Goal: Navigation & Orientation: Understand site structure

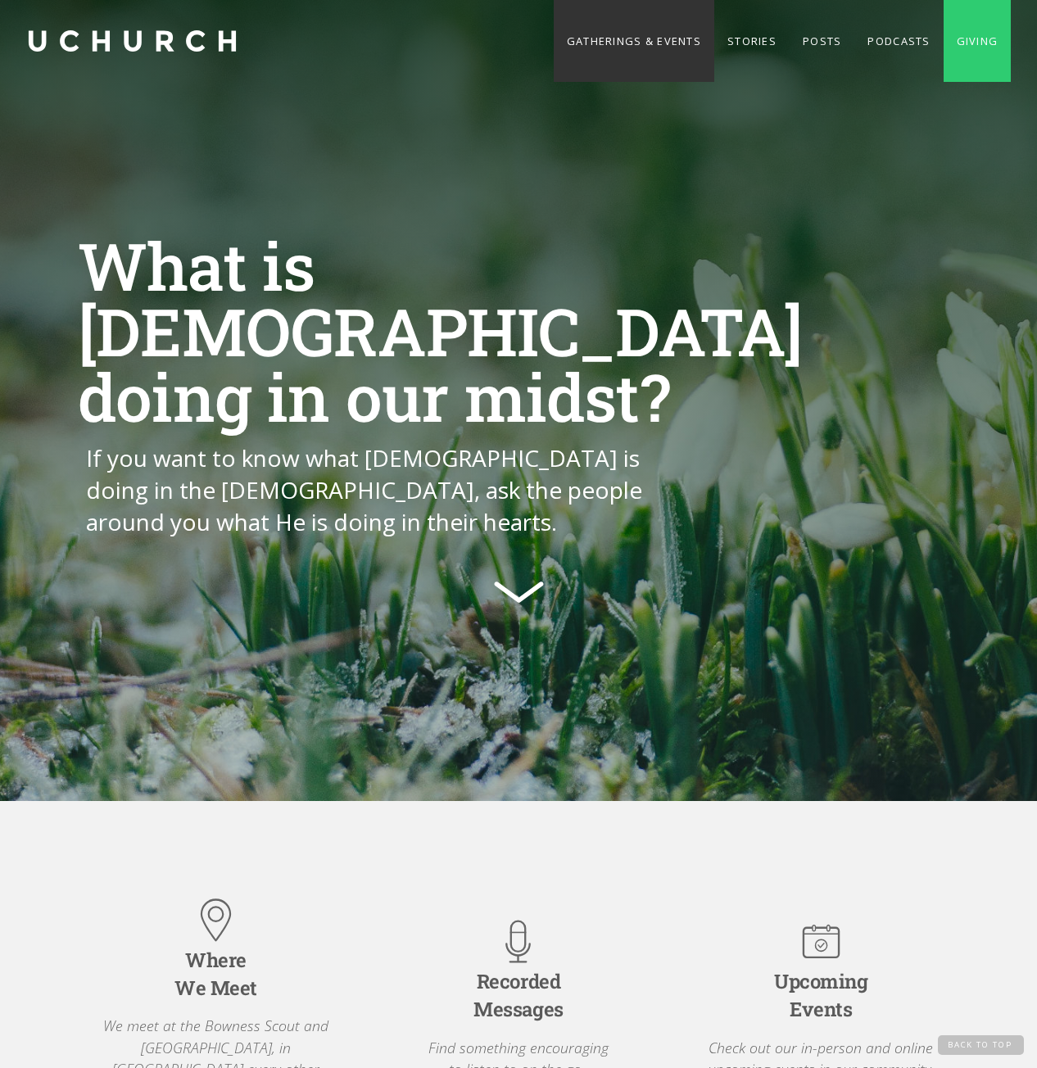
click at [628, 46] on link "Gatherings & Events" at bounding box center [634, 41] width 161 height 82
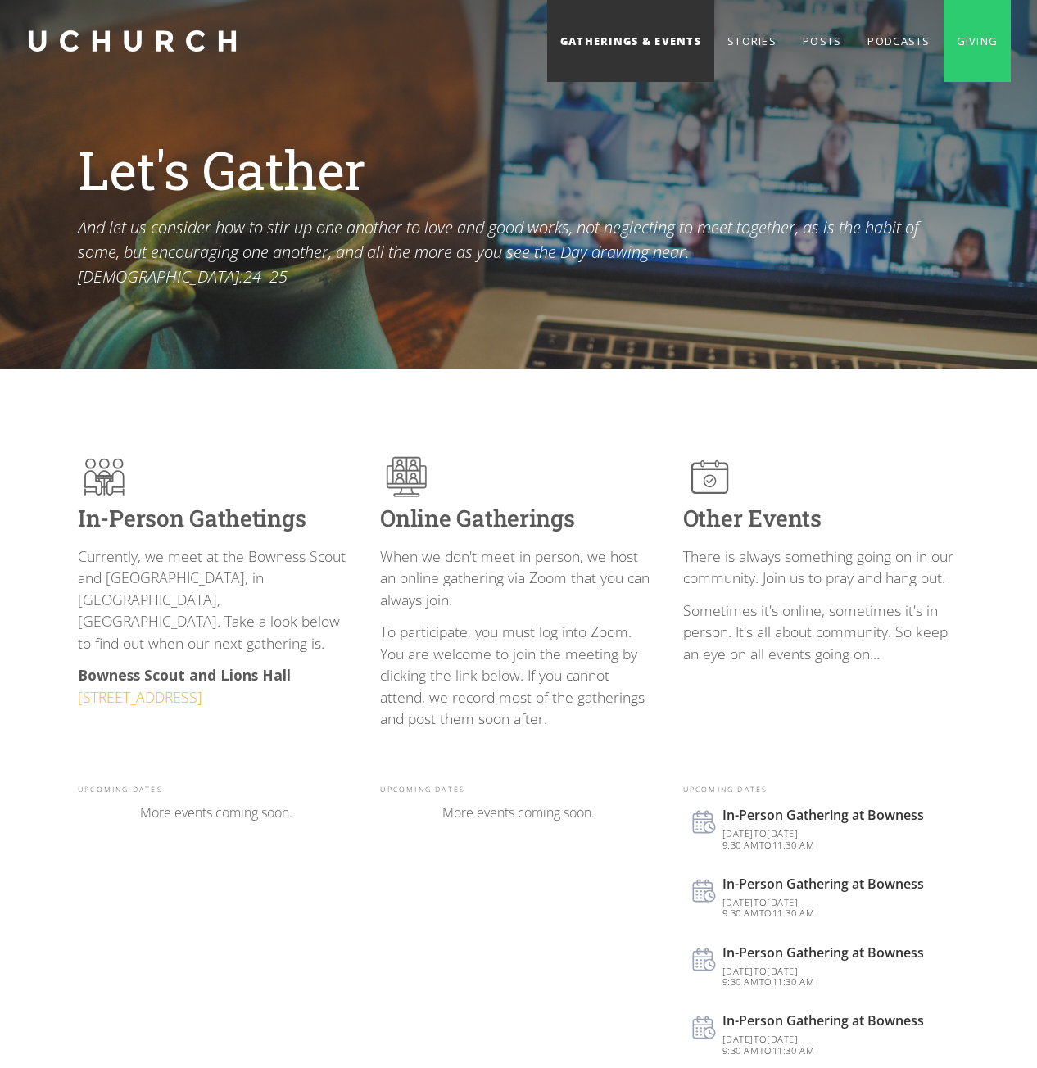
drag, startPoint x: 0, startPoint y: 2, endPoint x: 685, endPoint y: 43, distance: 686.0
click at [685, 43] on link "Gatherings & Events" at bounding box center [630, 41] width 167 height 82
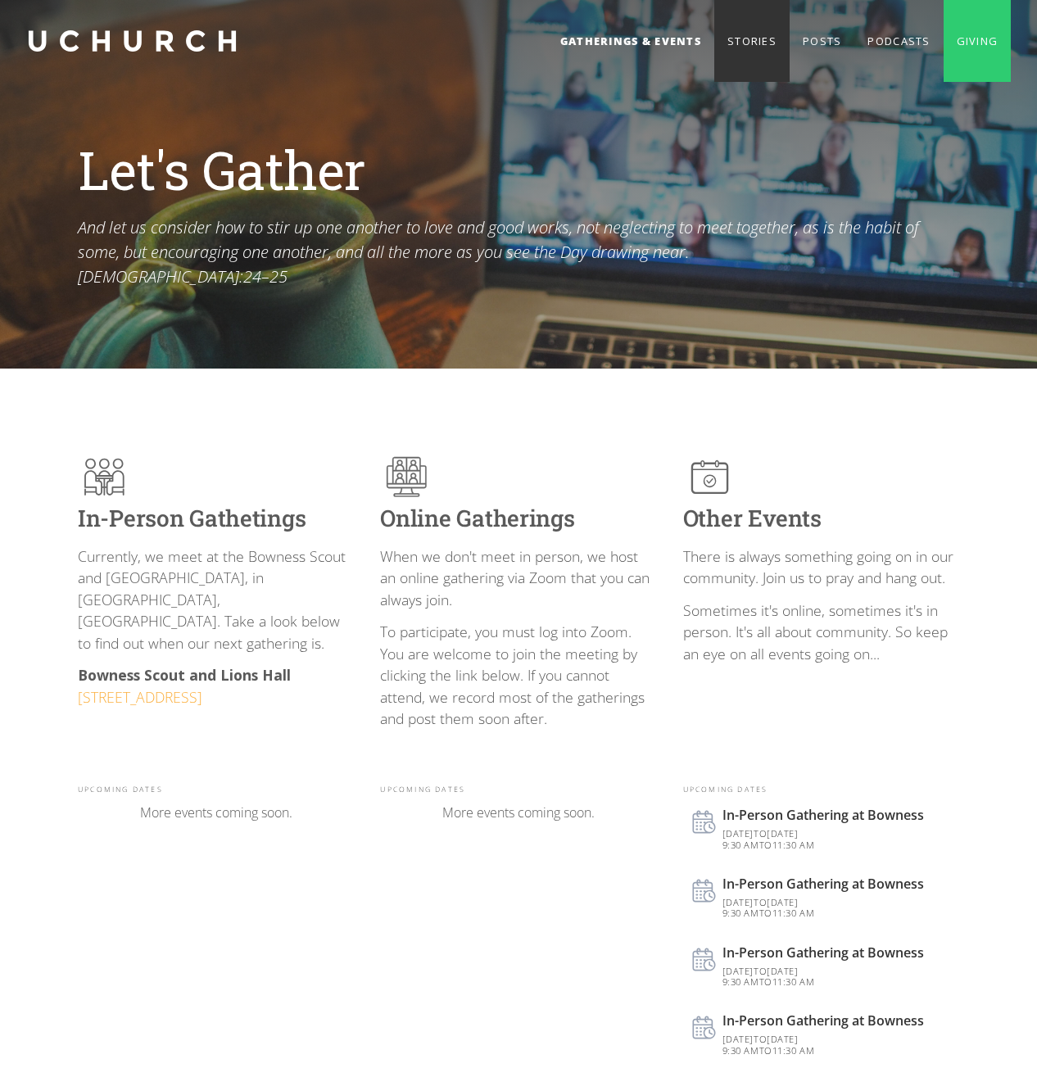
click at [736, 40] on link "Stories" at bounding box center [751, 41] width 75 height 82
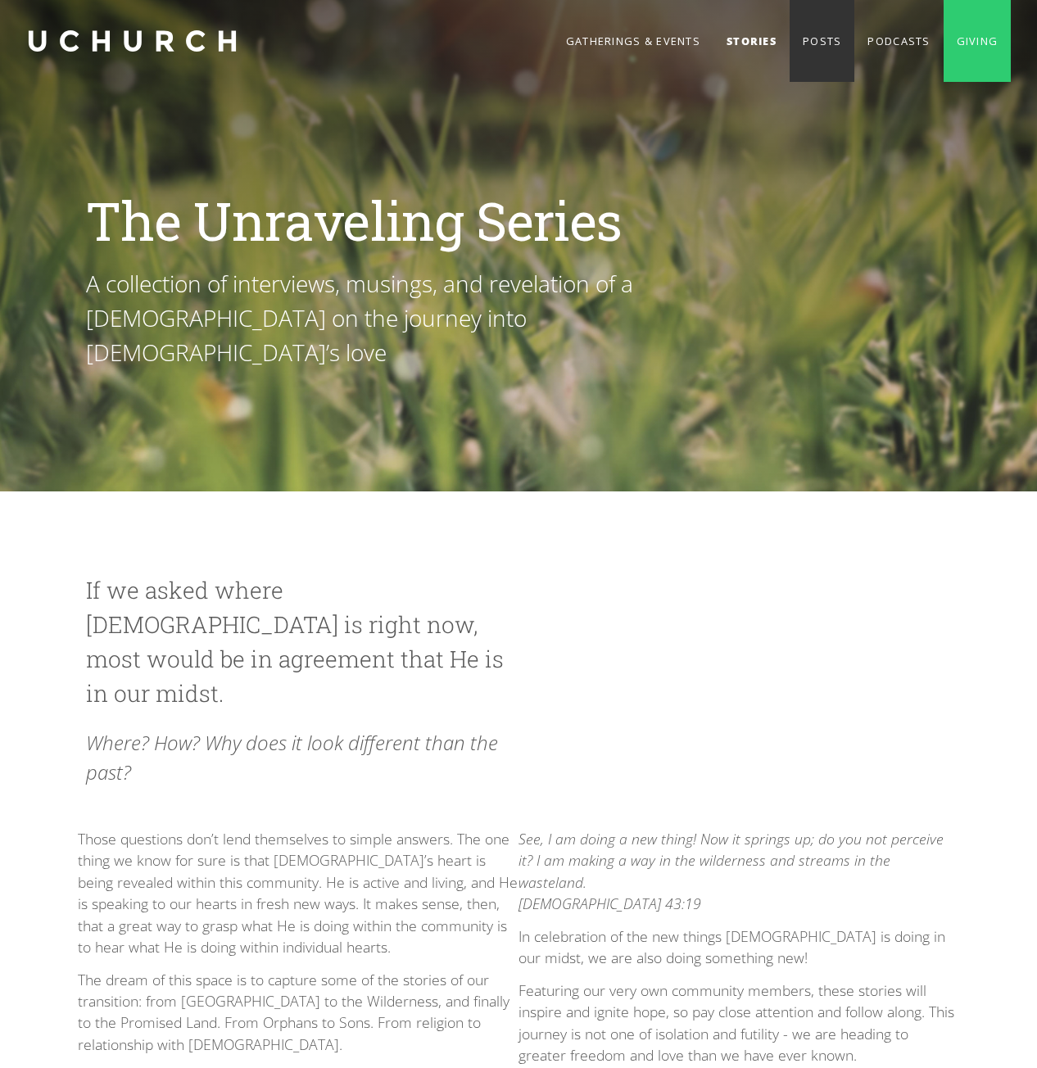
click at [815, 47] on link "Posts" at bounding box center [822, 41] width 65 height 82
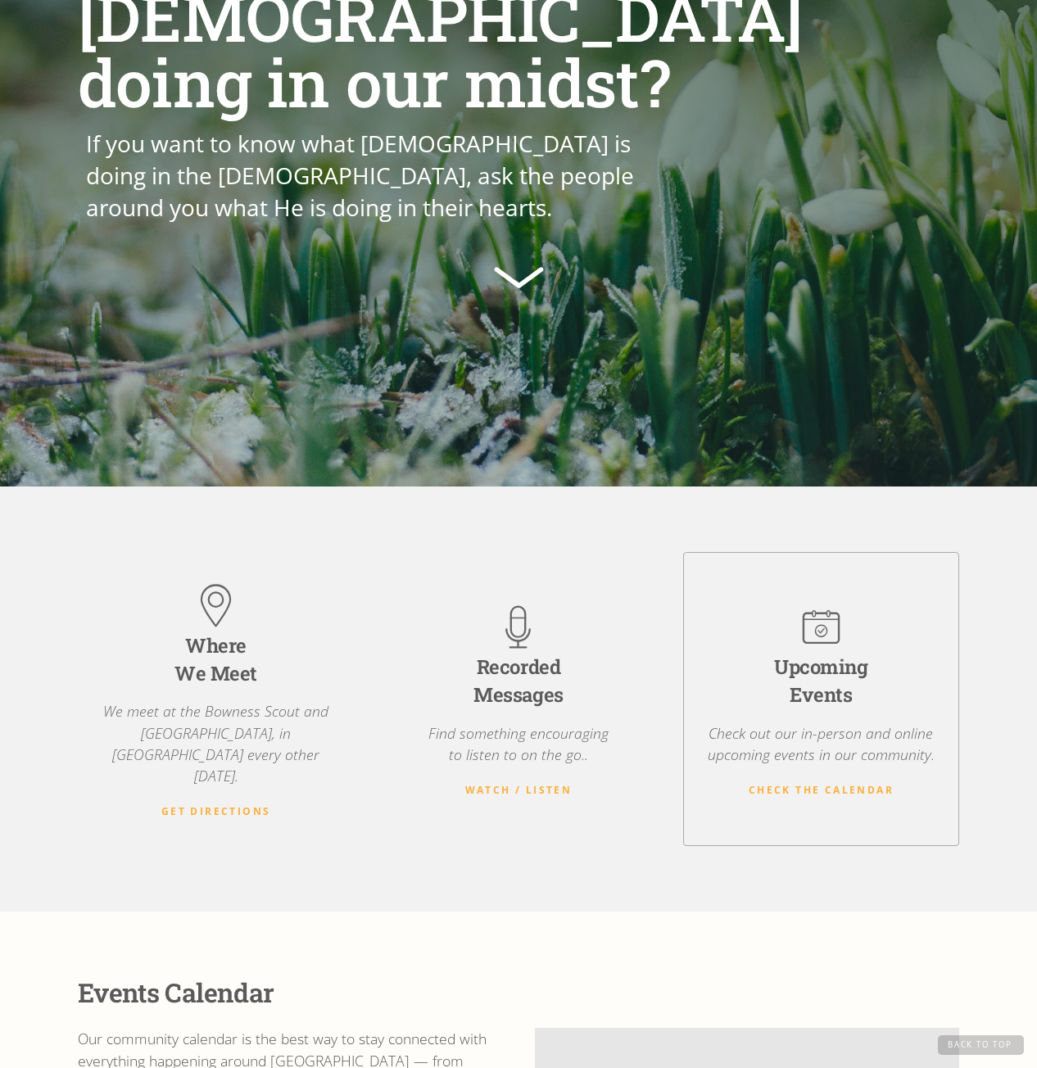
scroll to position [328, 0]
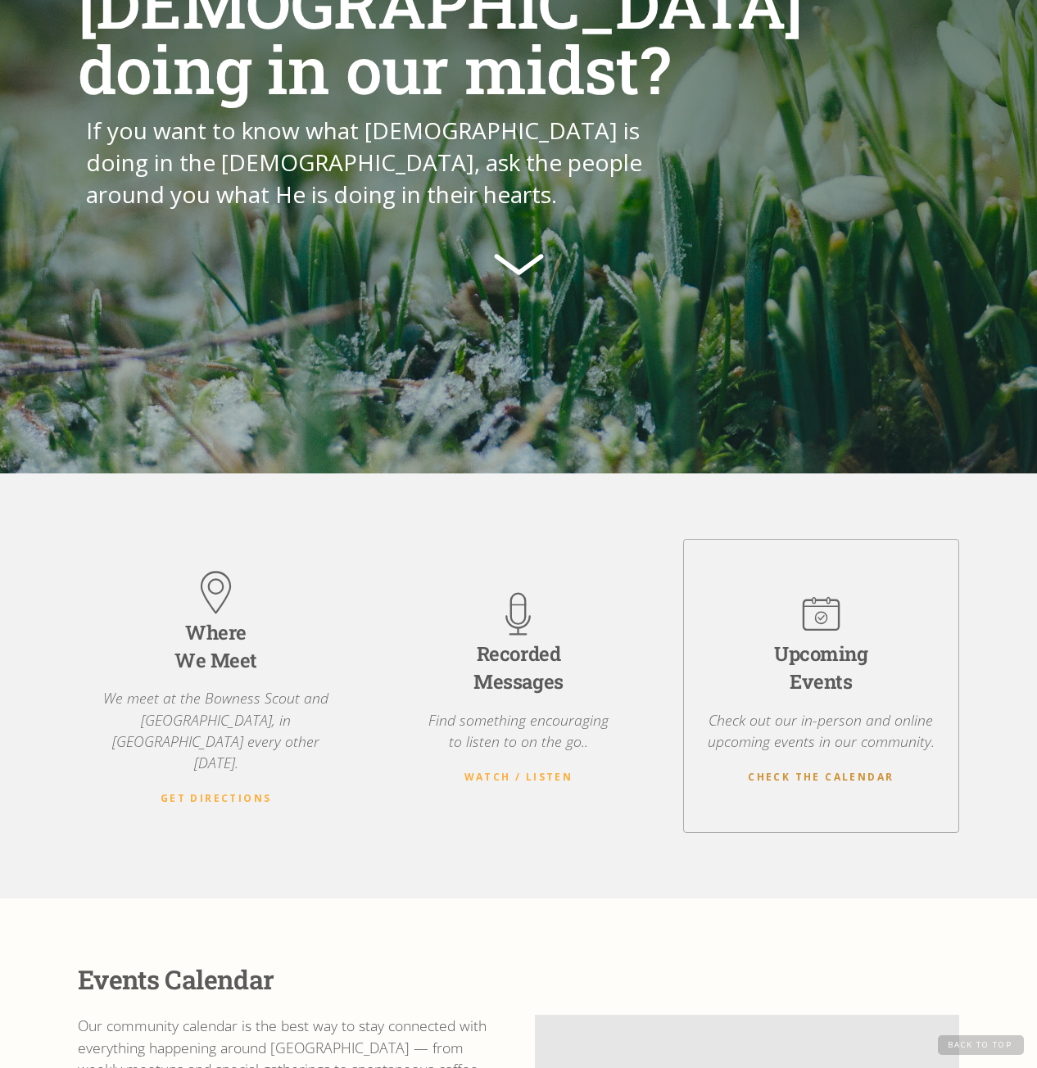
click at [850, 770] on strong "Check the Calendar" at bounding box center [821, 777] width 146 height 14
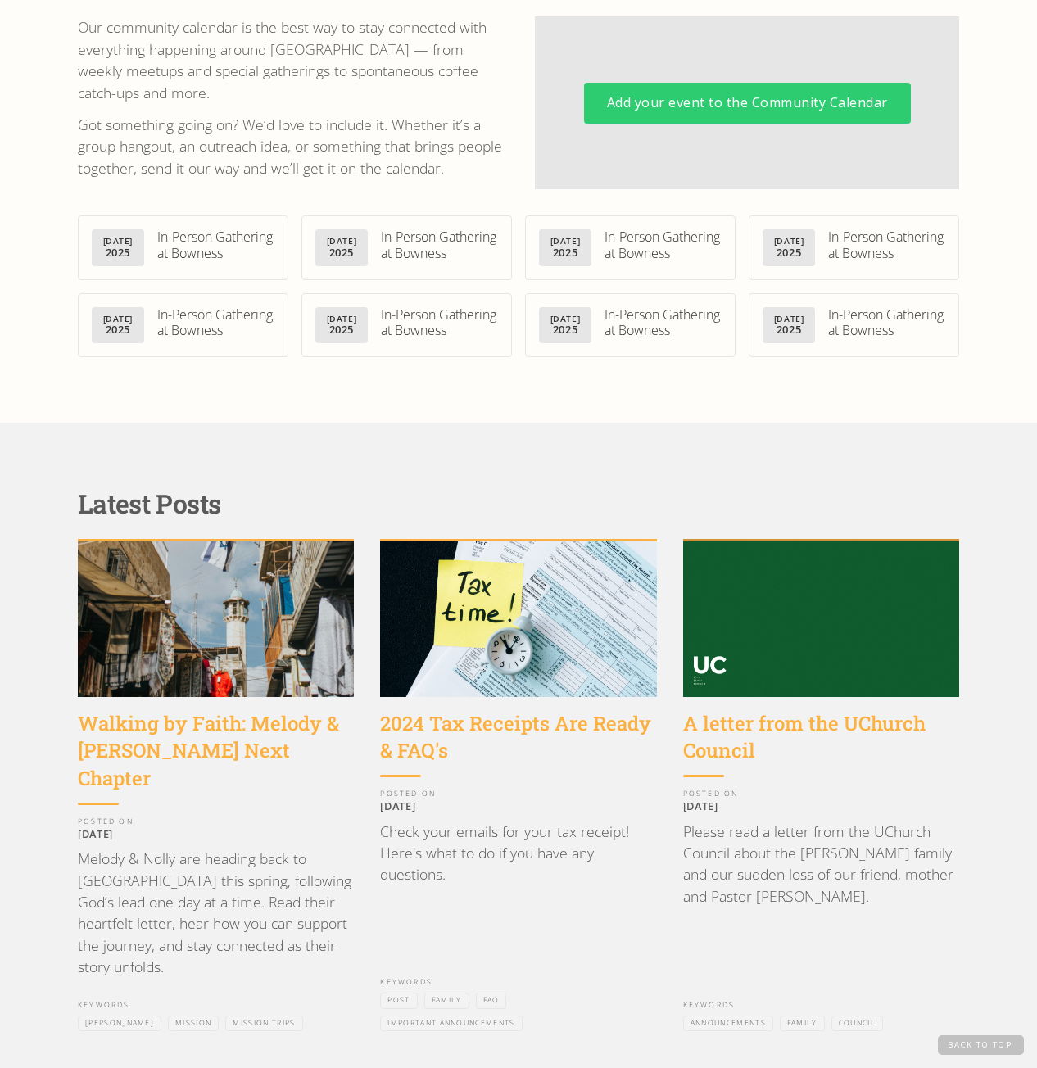
scroll to position [1368, 0]
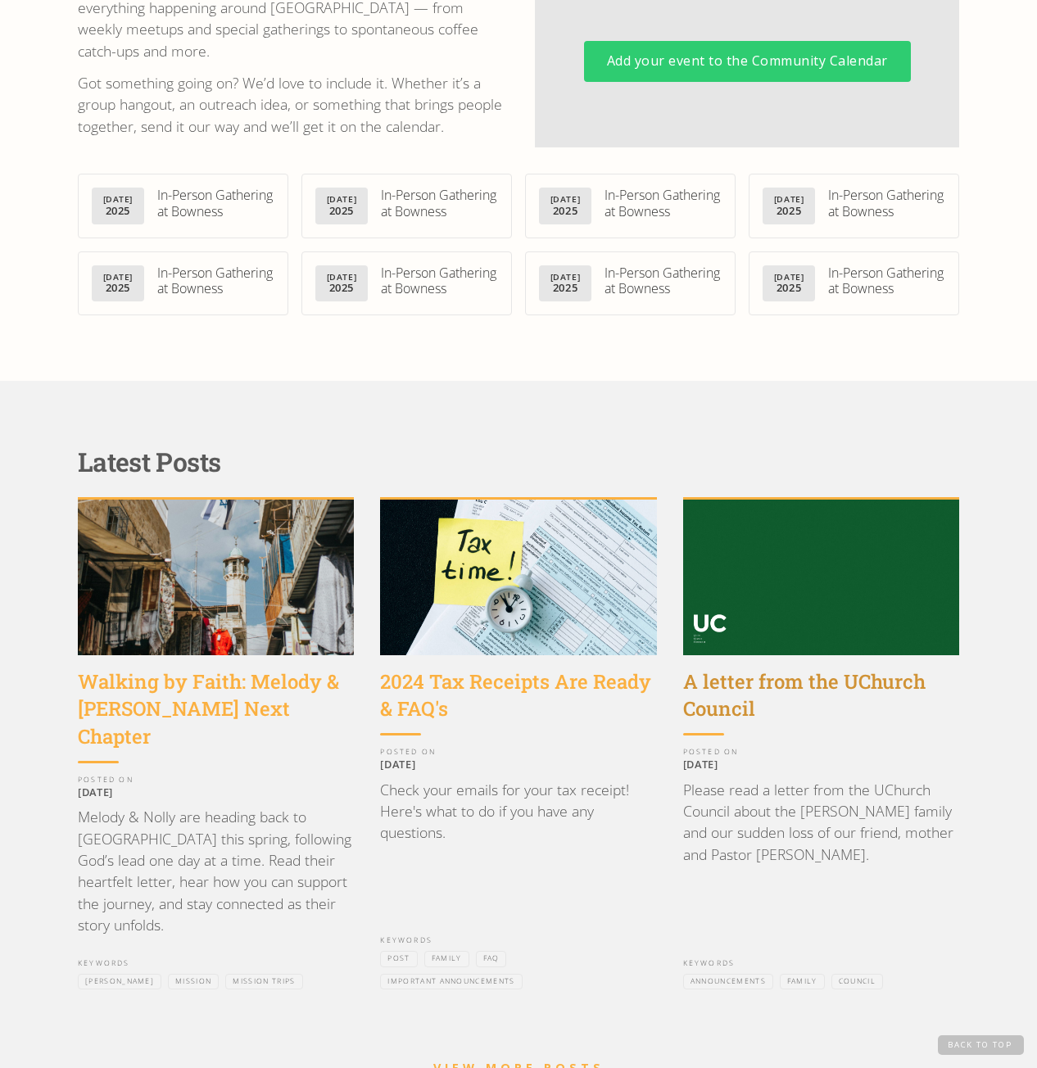
click at [770, 687] on div "A letter from the UChurch Council" at bounding box center [821, 695] width 276 height 55
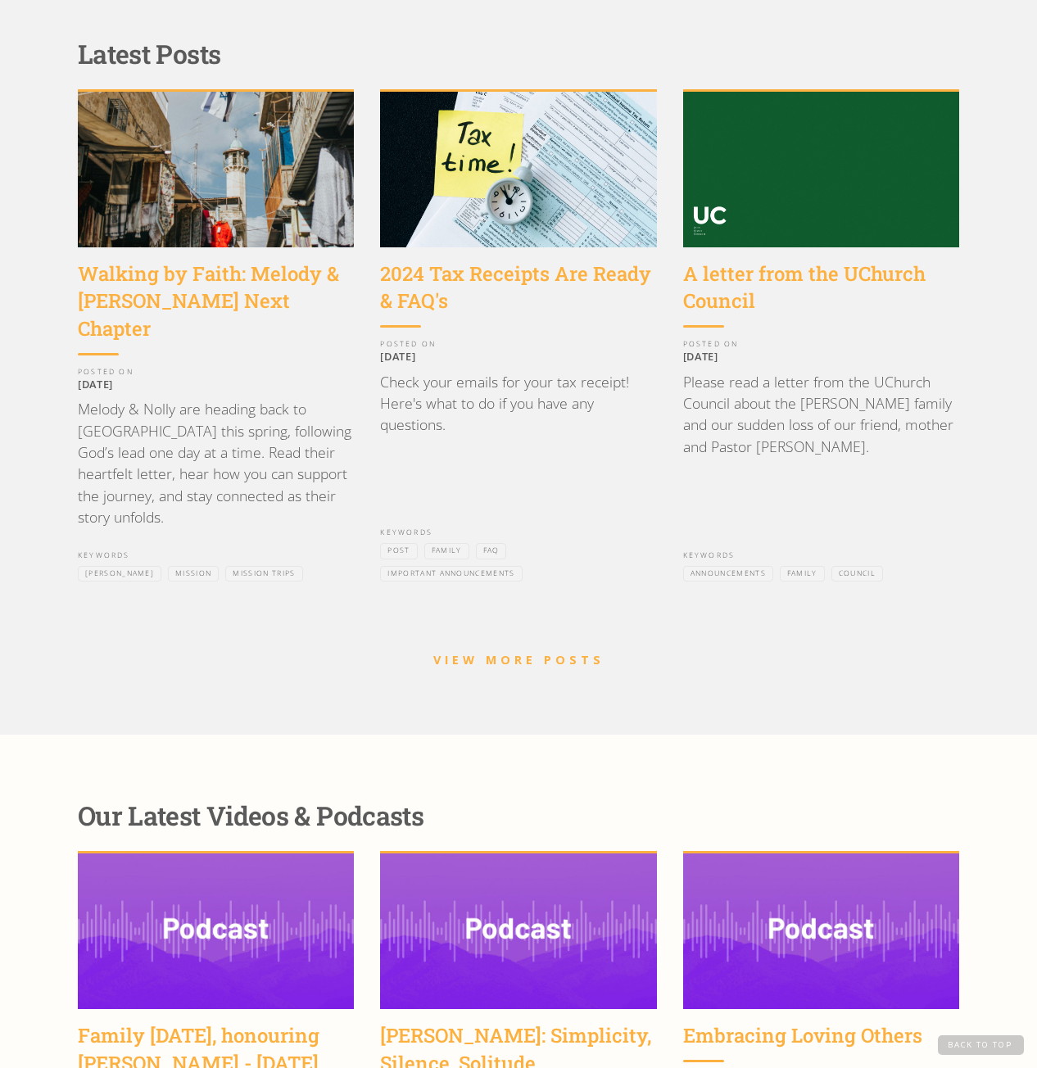
scroll to position [1778, 0]
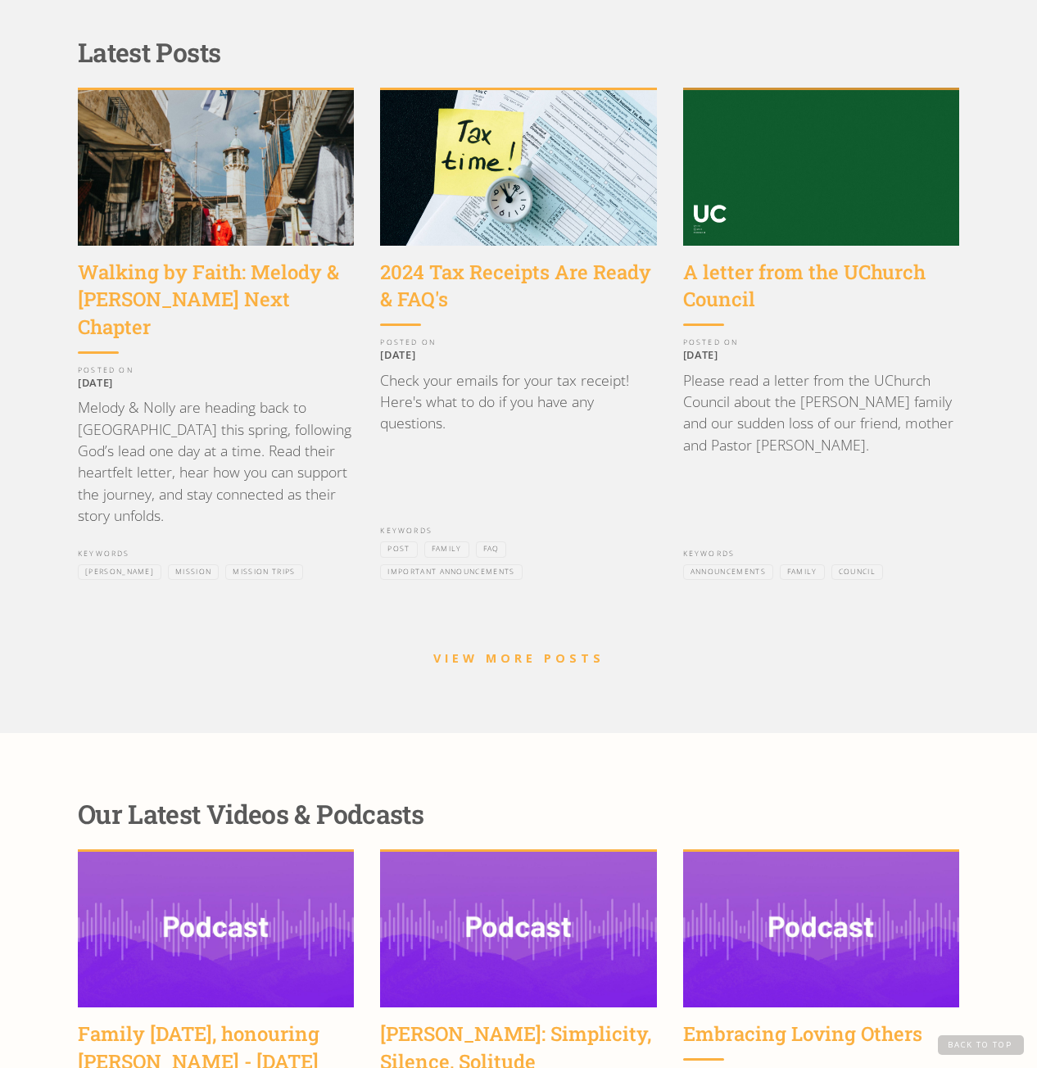
click at [837, 171] on img at bounding box center [821, 168] width 276 height 156
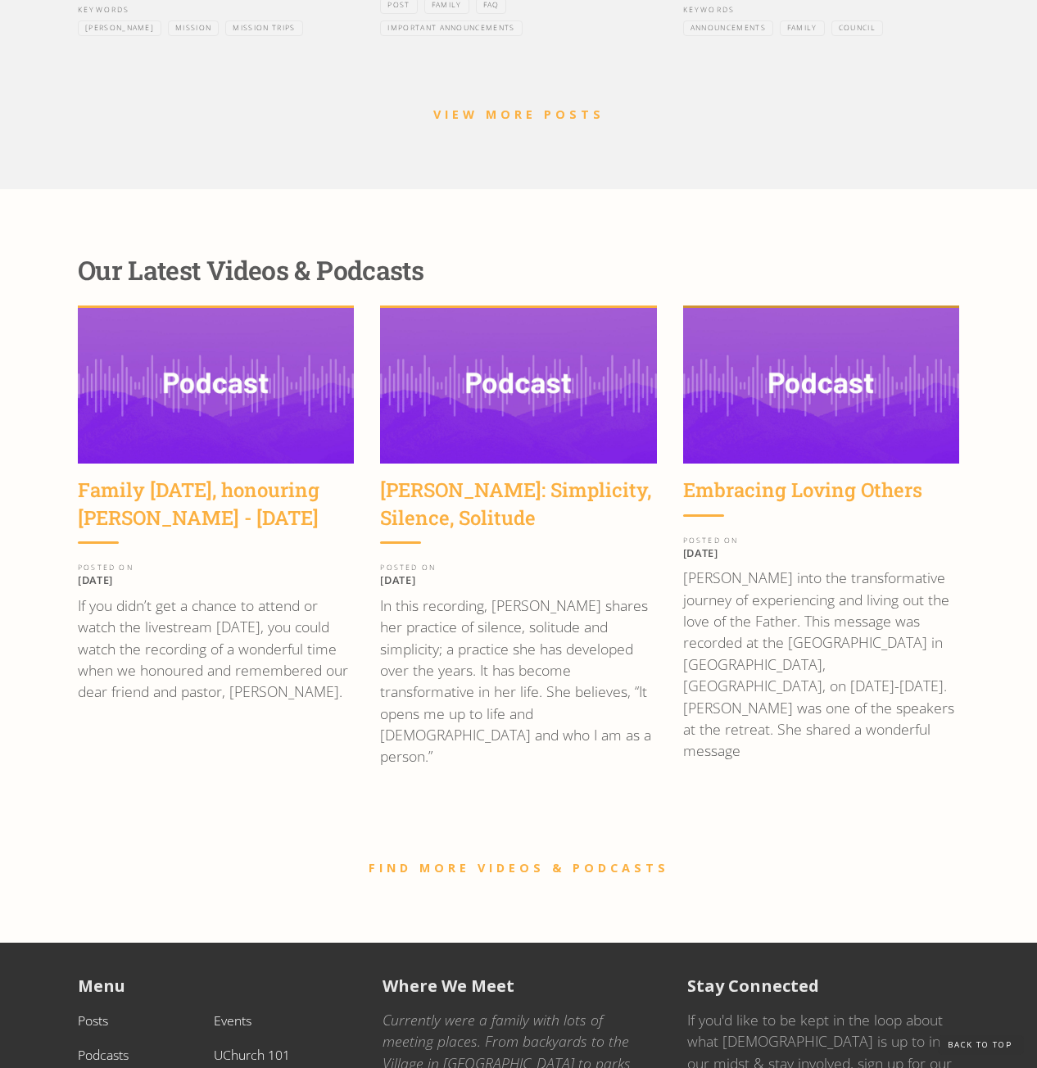
scroll to position [2431, 0]
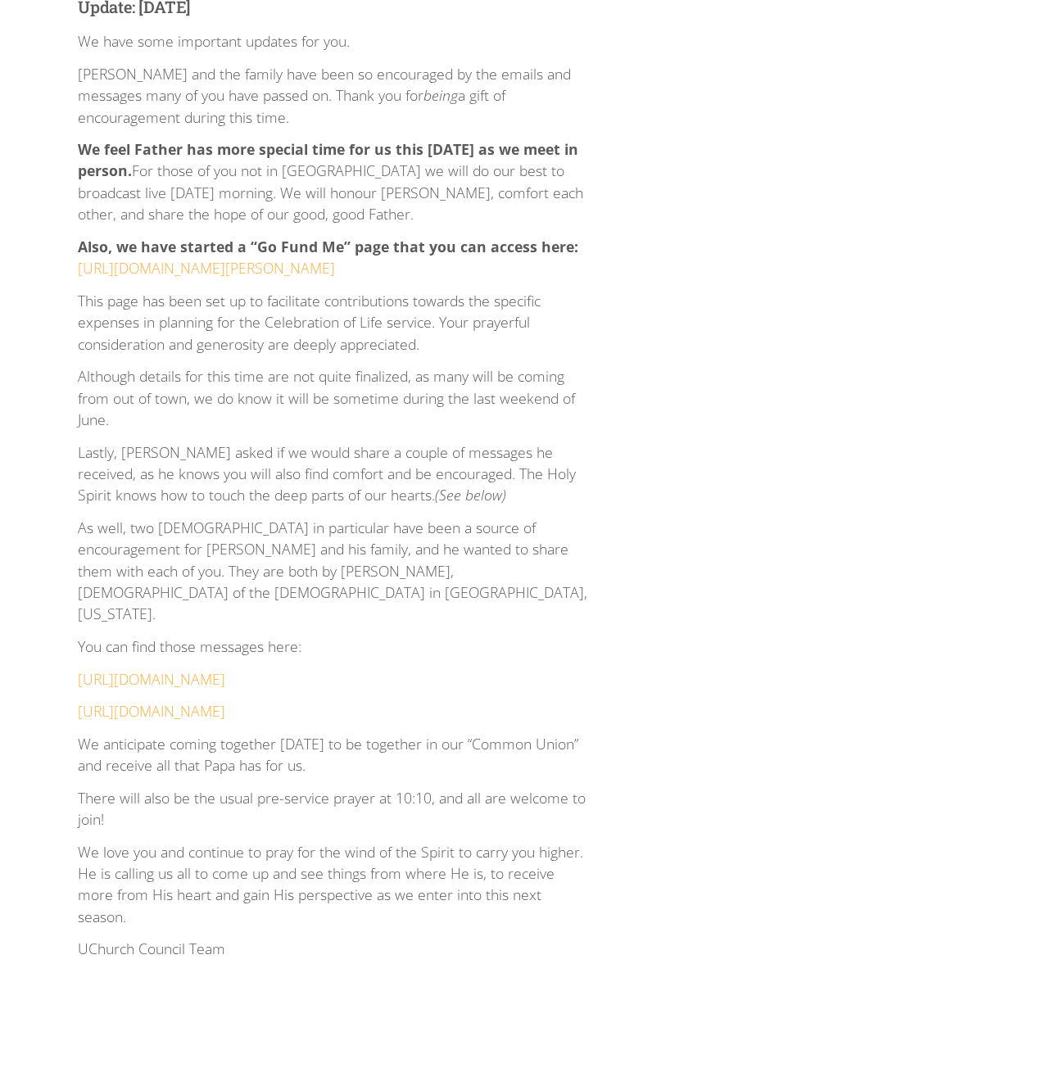
scroll to position [1884, 0]
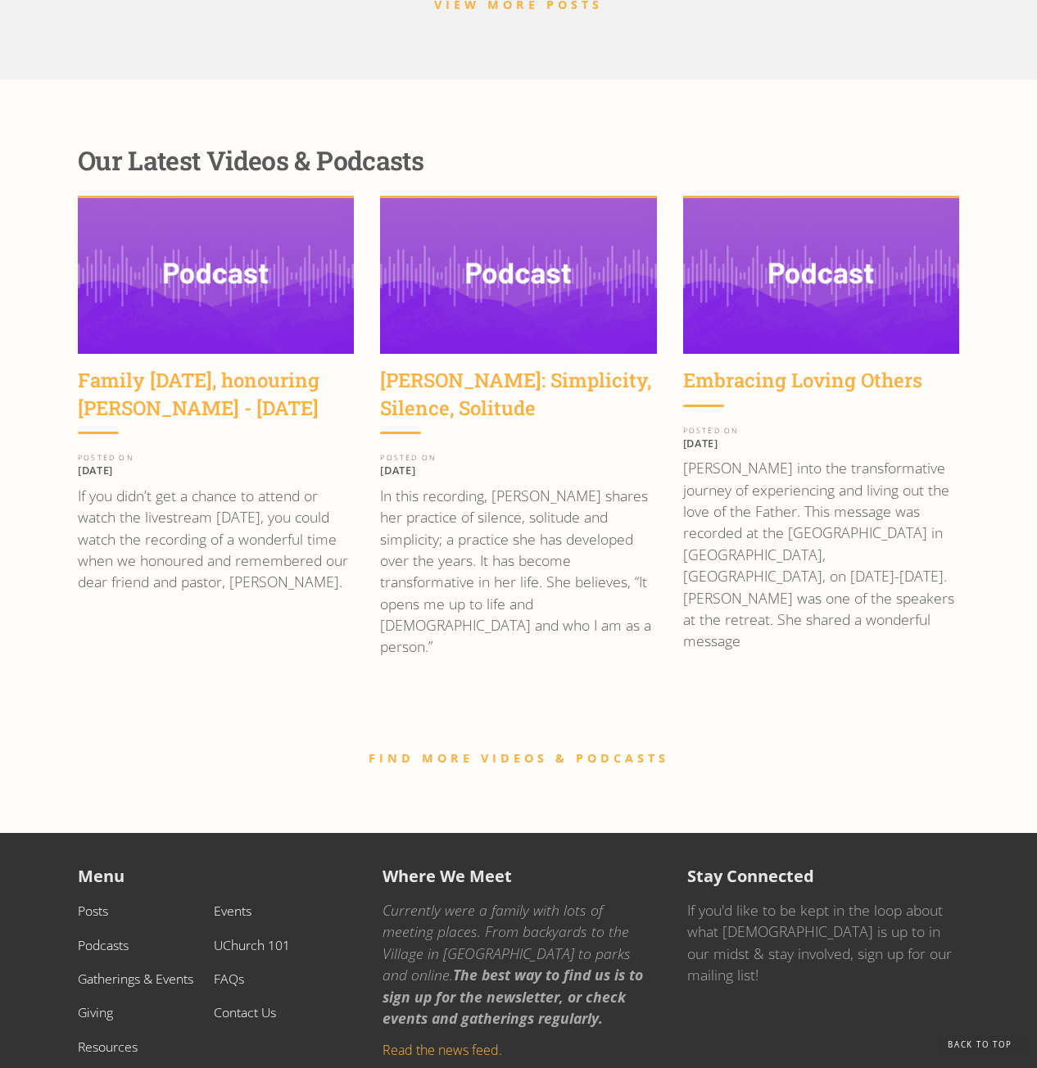
scroll to position [328, 0]
